Goal: Information Seeking & Learning: Learn about a topic

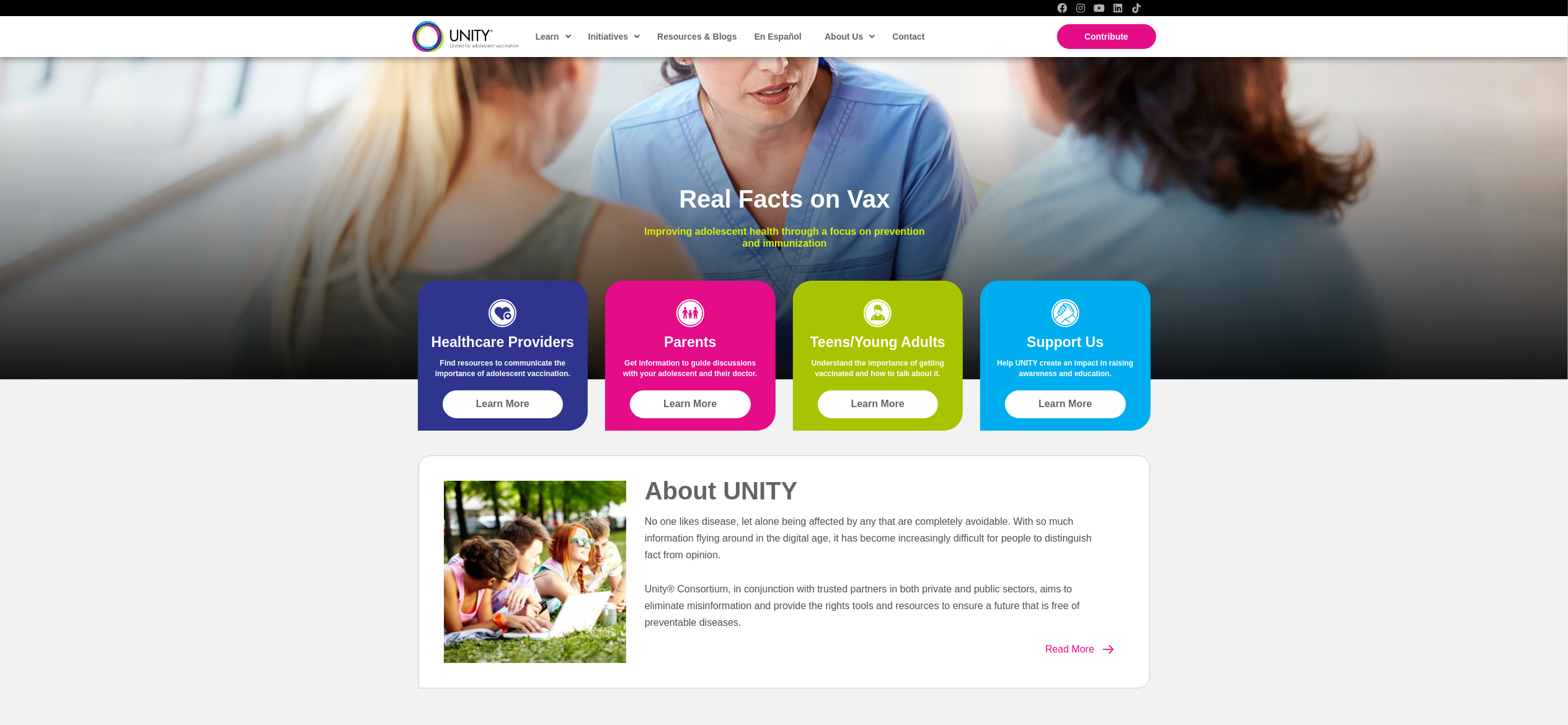
scroll to position [248, 0]
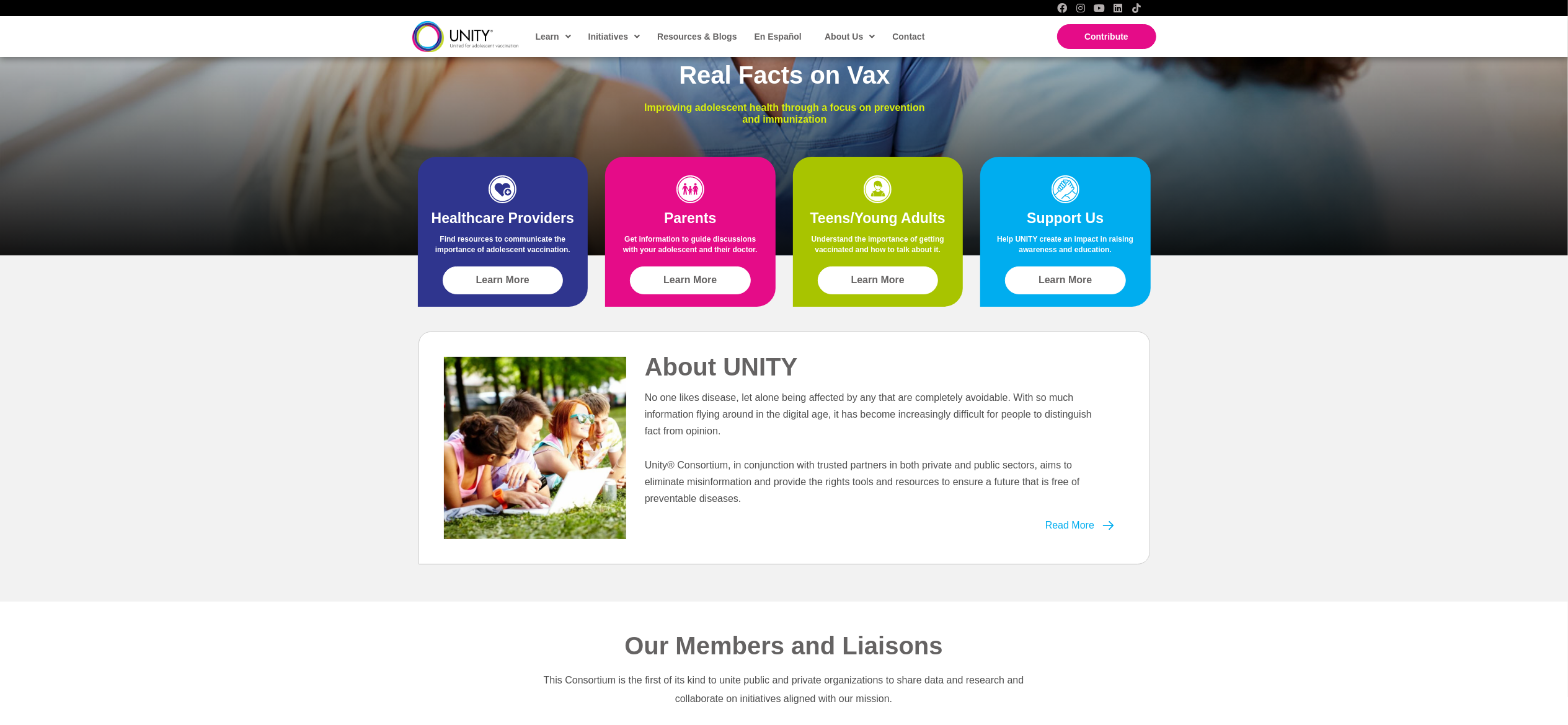
click at [1058, 528] on span "Read More" at bounding box center [1070, 526] width 49 height 11
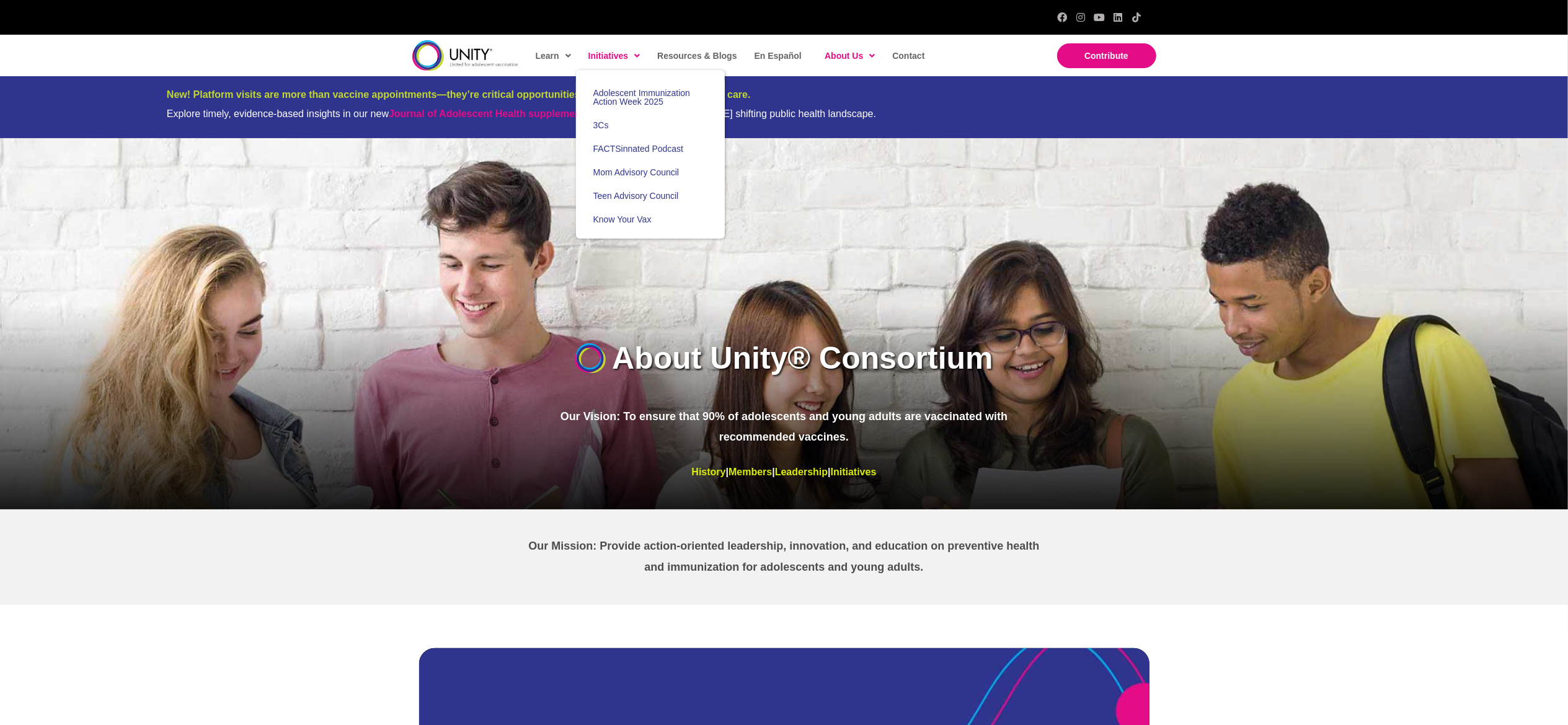
click at [638, 47] on span at bounding box center [634, 56] width 12 height 18
click at [605, 124] on span "3Cs" at bounding box center [601, 125] width 15 height 10
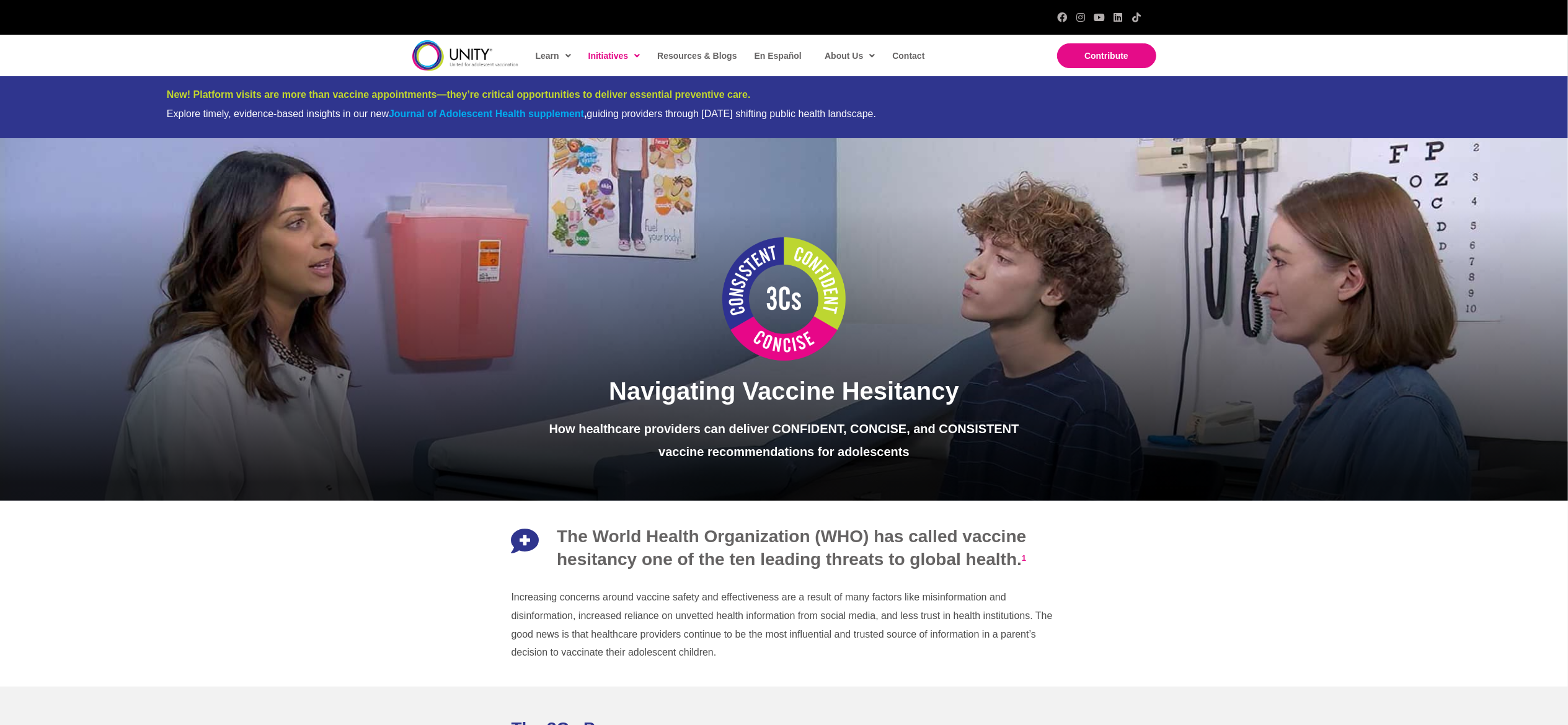
click at [519, 109] on link "Journal of Adolescent Health supplement" at bounding box center [486, 114] width 195 height 11
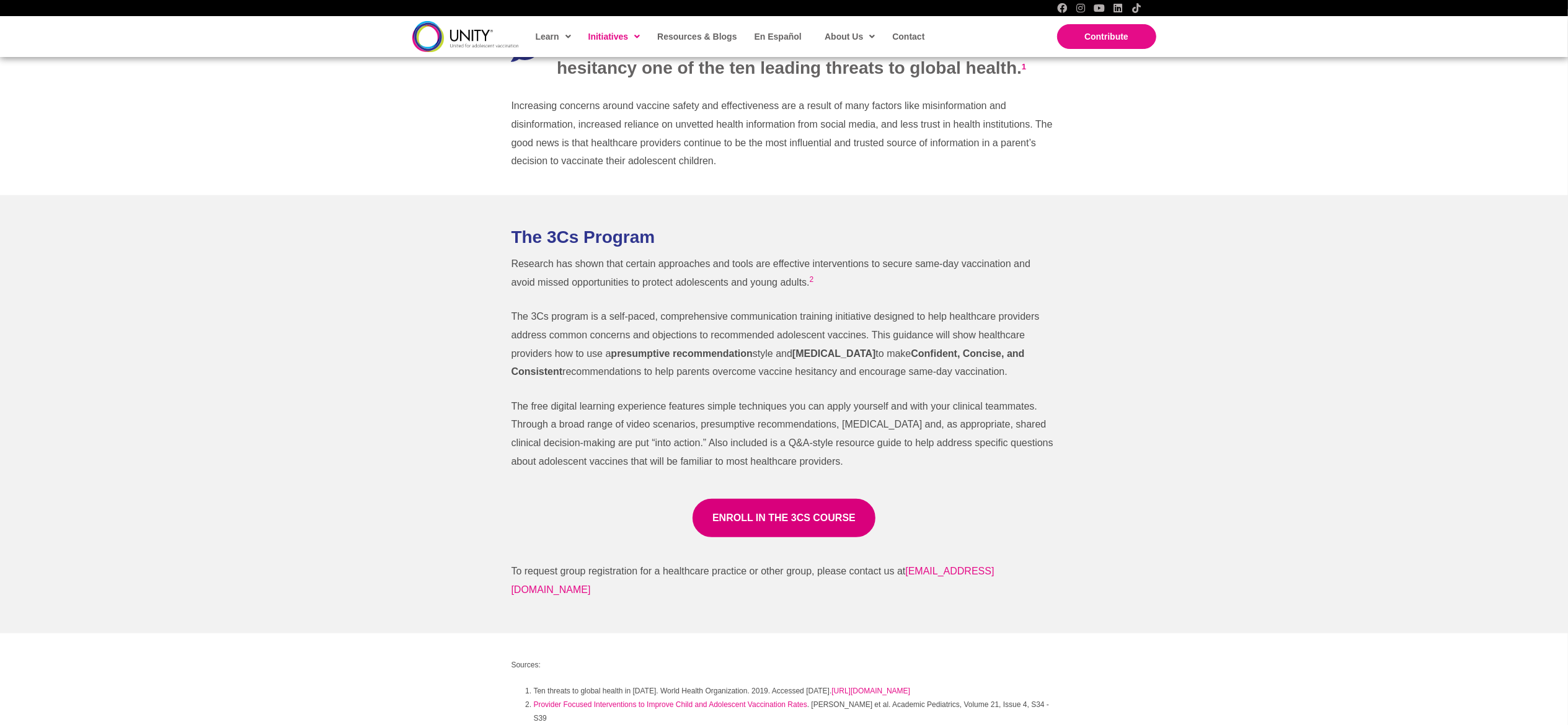
scroll to position [496, 0]
